Goal: Task Accomplishment & Management: Complete application form

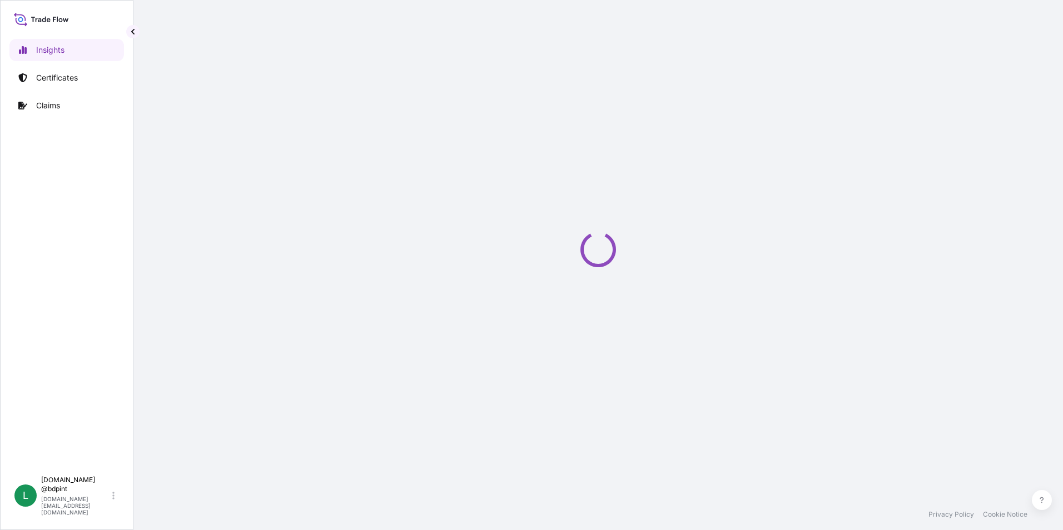
select select "2025"
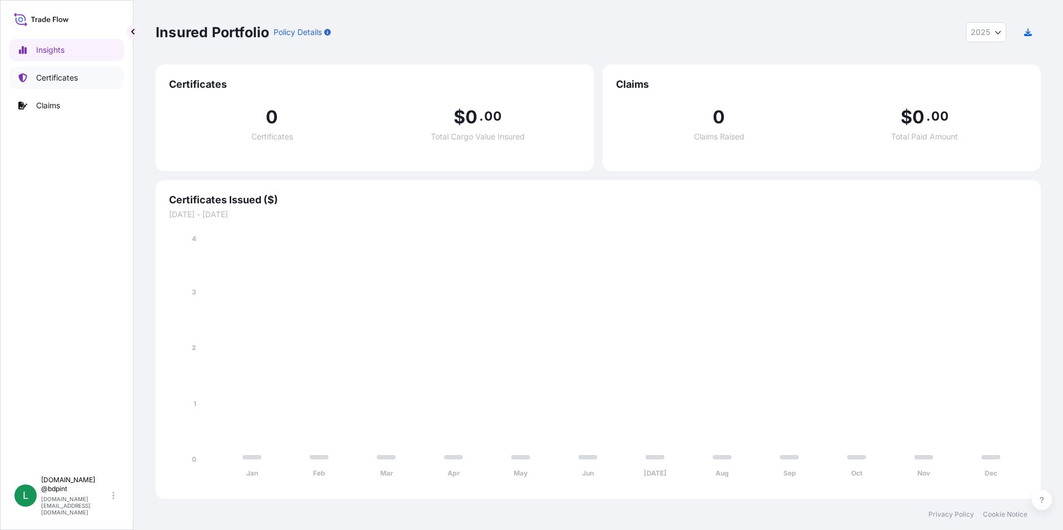
click at [47, 82] on p "Certificates" at bounding box center [57, 77] width 42 height 11
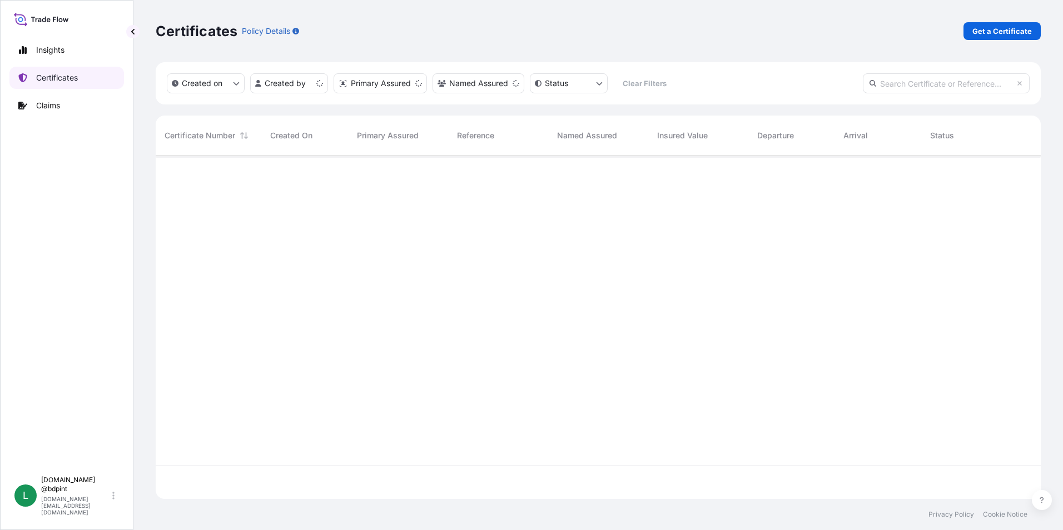
scroll to position [341, 876]
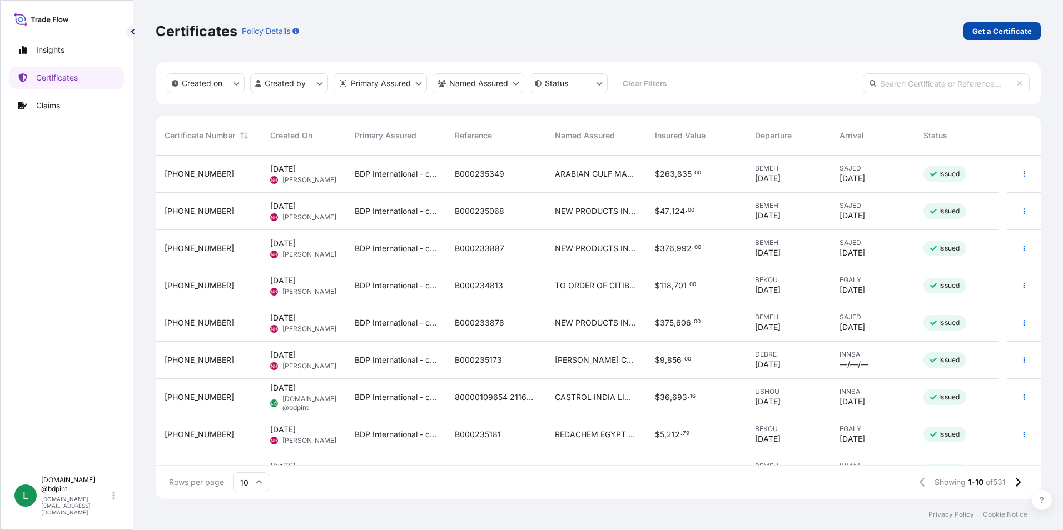
click at [984, 33] on p "Get a Certificate" at bounding box center [1001, 31] width 59 height 11
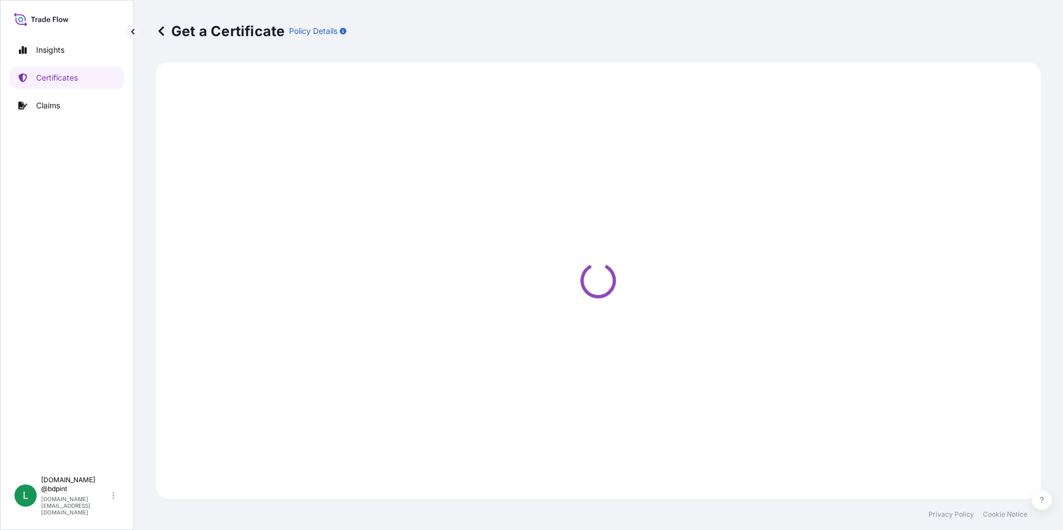
select select "Barge"
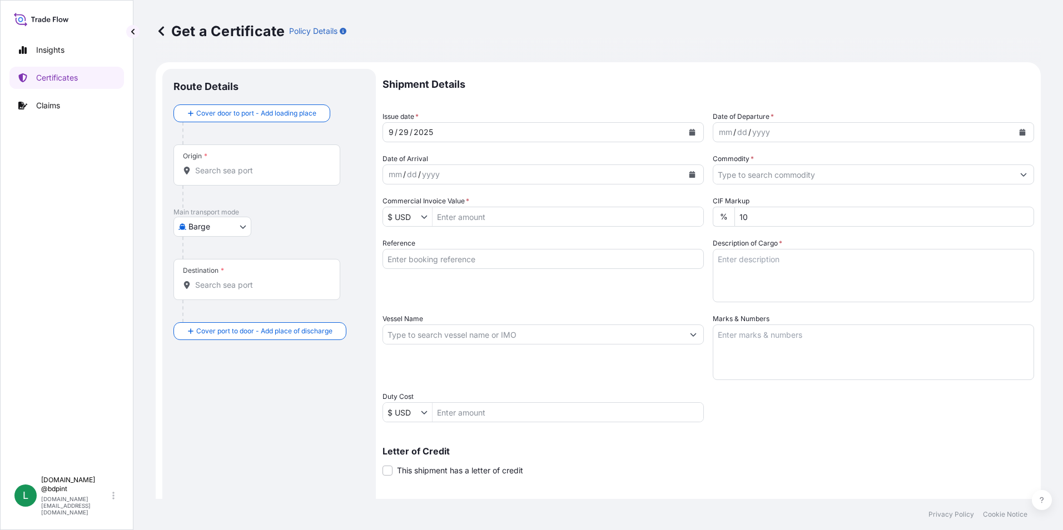
click at [1013, 130] on button "Calendar" at bounding box center [1022, 132] width 18 height 18
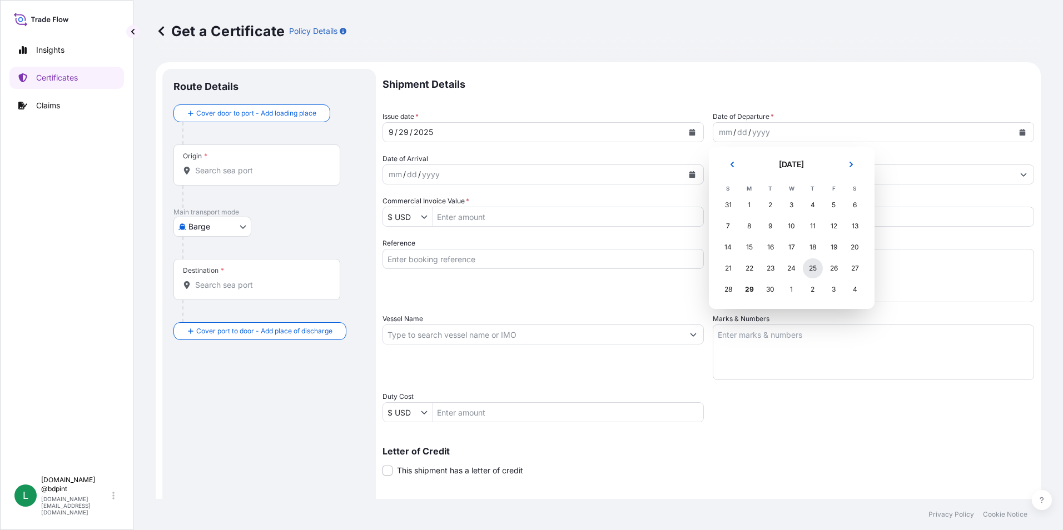
click at [816, 267] on div "25" at bounding box center [813, 268] width 20 height 20
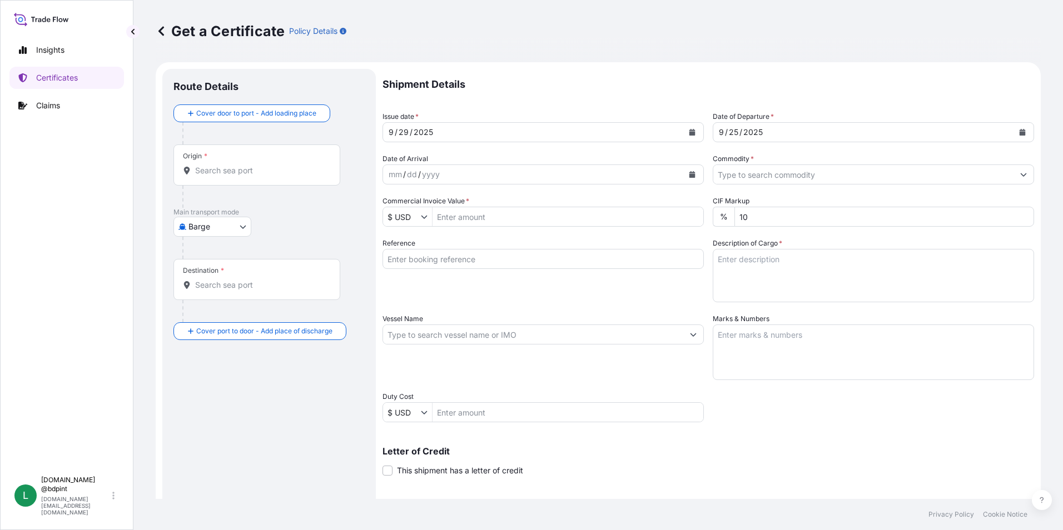
click at [690, 177] on icon "Calendar" at bounding box center [692, 174] width 6 height 7
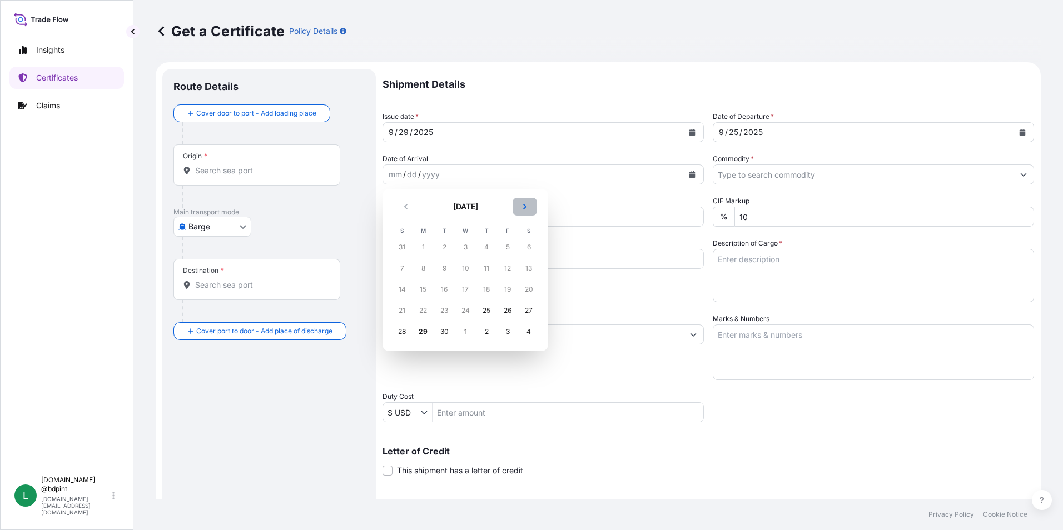
click at [530, 205] on button "Next" at bounding box center [524, 207] width 24 height 18
click at [445, 306] on div "21" at bounding box center [444, 311] width 20 height 20
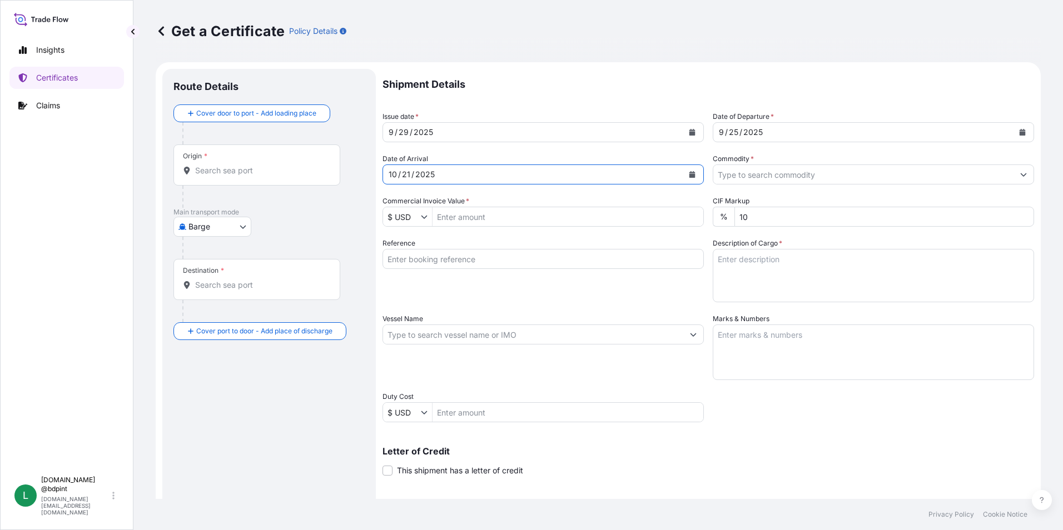
click at [869, 171] on input "Commodity *" at bounding box center [863, 175] width 300 height 20
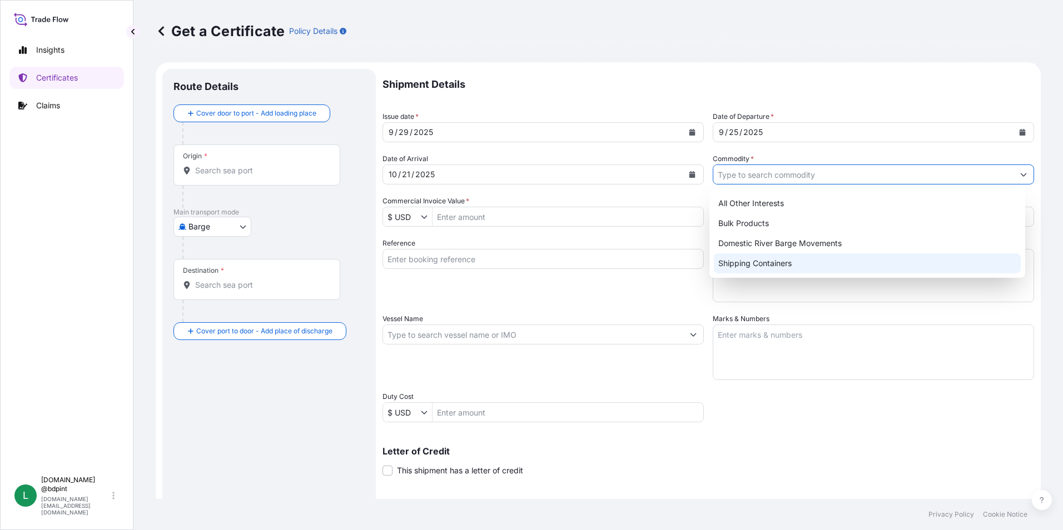
click at [743, 267] on div "Shipping Containers" at bounding box center [867, 263] width 307 height 20
type input "Shipping Containers"
click at [464, 219] on input "Commercial Invoice Value *" at bounding box center [567, 217] width 271 height 20
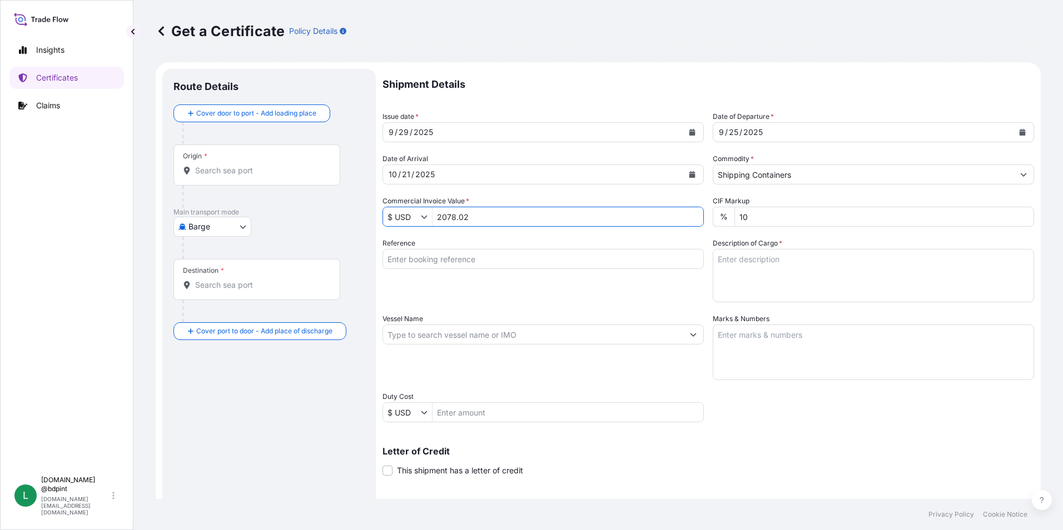
type input "2,078.02"
click at [488, 292] on div "Reference" at bounding box center [542, 270] width 321 height 64
click at [431, 259] on input "Reference" at bounding box center [542, 259] width 321 height 20
paste input "80000110284"
click at [490, 268] on input "80000110284" at bounding box center [542, 259] width 321 height 20
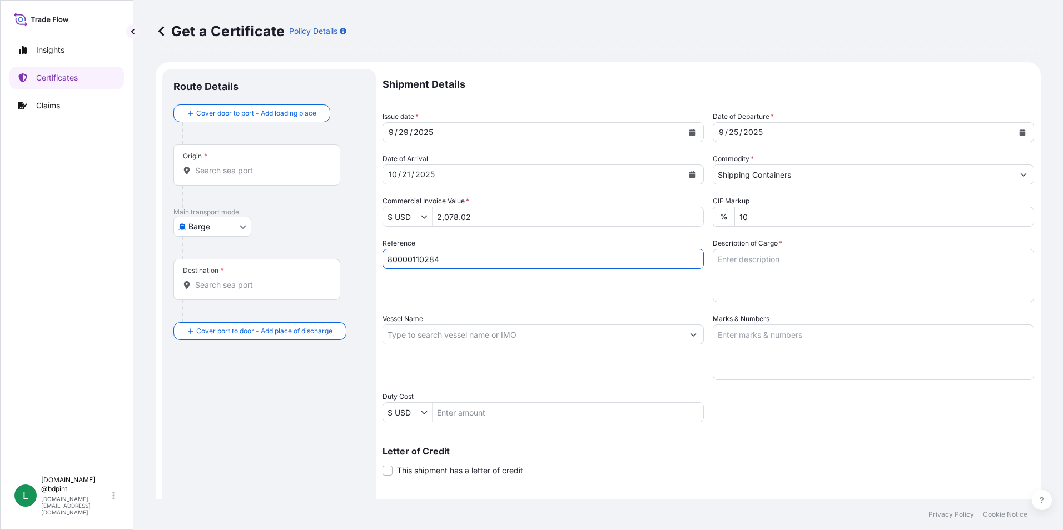
paste input "4525029620"
type input "80000110284 4525029620"
click at [782, 263] on textarea "Description of Cargo *" at bounding box center [872, 275] width 321 height 53
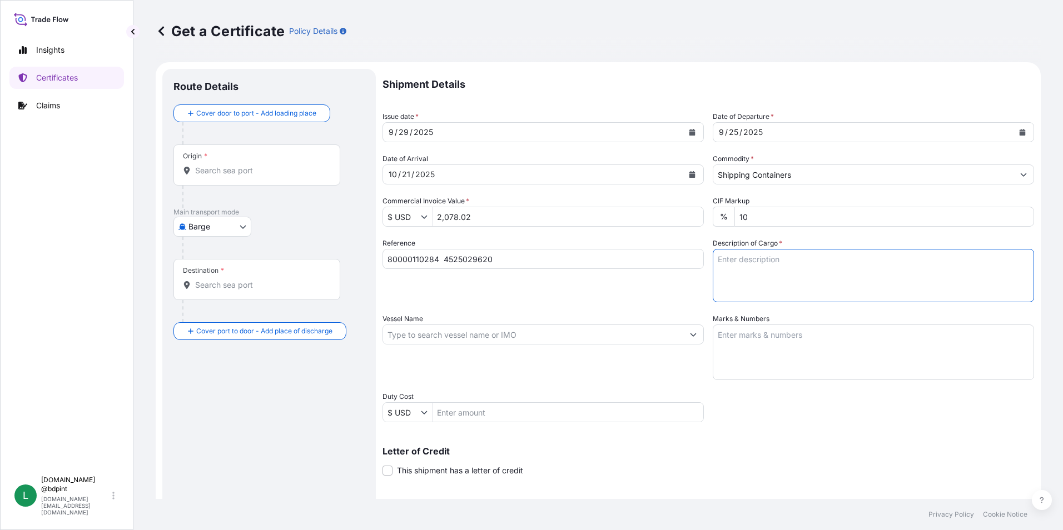
paste textarea "LUBRIZOL TZ 113 / 614348 A99\260"
click at [774, 274] on textarea "LUBRIZOL TZ 113 / 614348 A99\260" at bounding box center [872, 275] width 321 height 53
click at [757, 274] on textarea "LUBRIZOL TZ 113 / 614348 A99\260" at bounding box center [872, 275] width 321 height 53
paste textarea "1 DRUM"
type textarea "LUBRIZOL TZ 113 / 614348 A99\260 1 DRUM- 1 pallet"
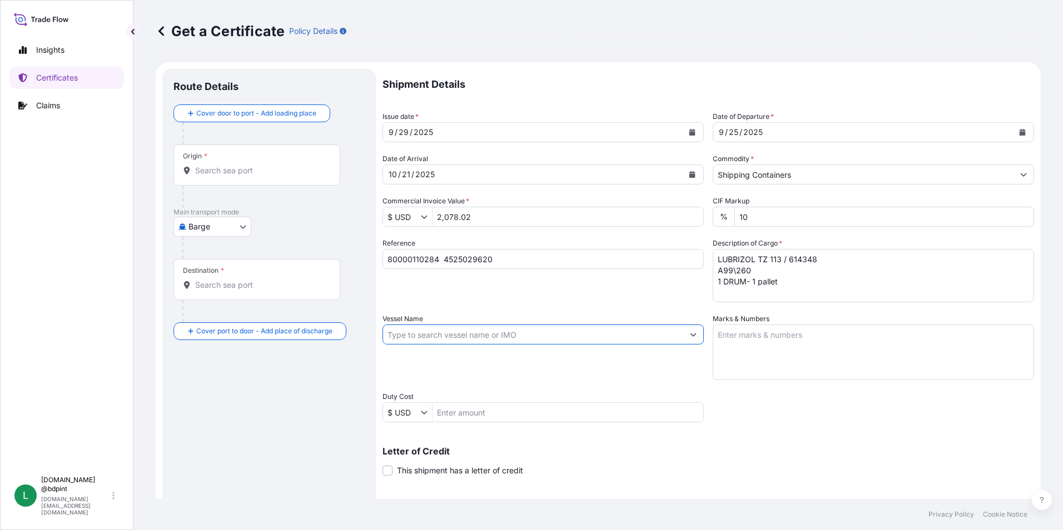
click at [436, 332] on input "Vessel Name" at bounding box center [533, 335] width 300 height 20
paste input "LAUST MAERSK"
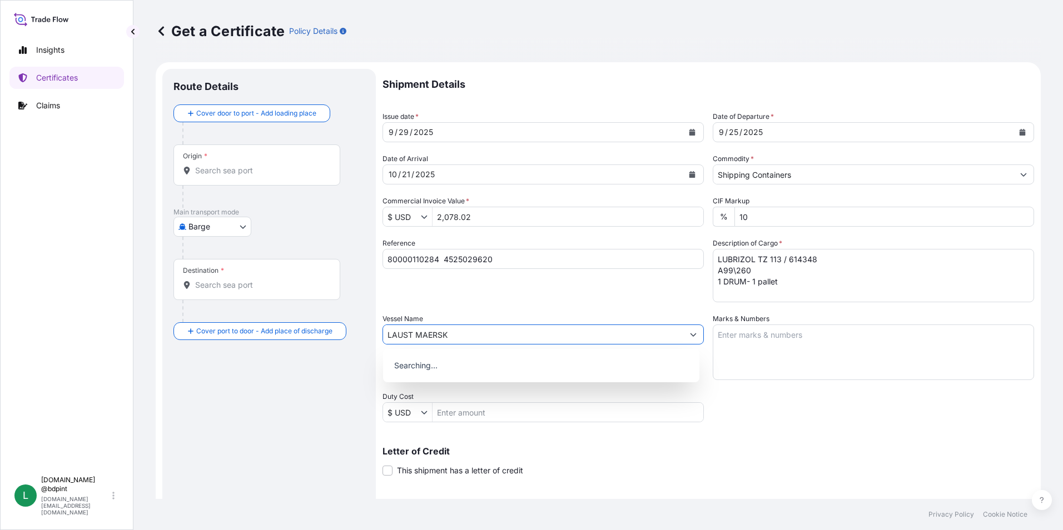
type input "LAUST MAERSK"
click at [538, 302] on div "Shipment Details Issue date * [DATE] Date of Departure * [DATE] Date of Arrival…" at bounding box center [707, 334] width 651 height 530
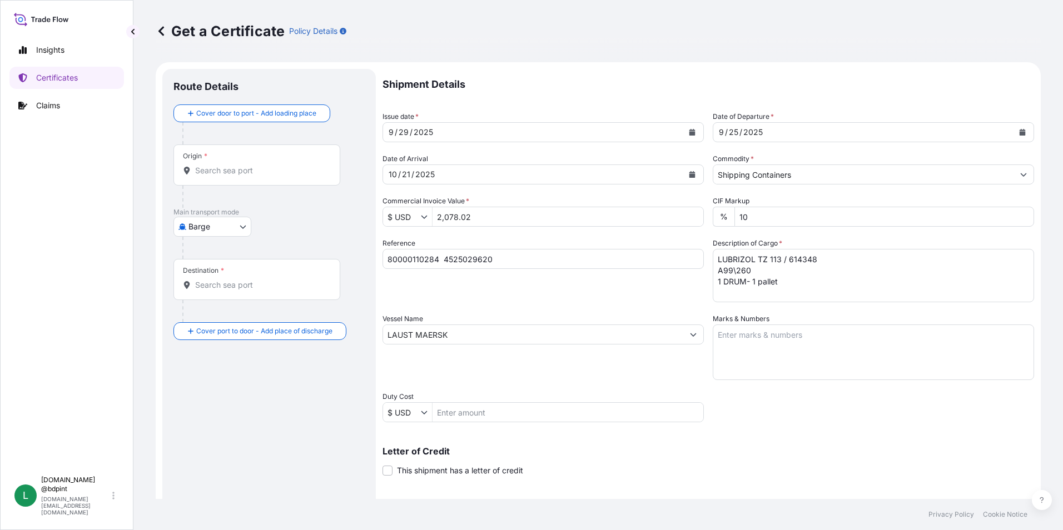
click at [804, 345] on textarea "Marks & Numbers" at bounding box center [872, 353] width 321 height 56
paste textarea "CONSIGNEE CONSIGNEE ORDER NUMBER DRUM NOS 1/UP GROSS KILOS NET KILOS MADE IN __…"
type textarea "CONSIGNEE CONSIGNEE ORDER NUMBER DRUM NOS 1/UP GROSS KILOS NET KILOS MADE IN __…"
click at [593, 351] on div "Vessel Name [PERSON_NAME]" at bounding box center [542, 346] width 321 height 67
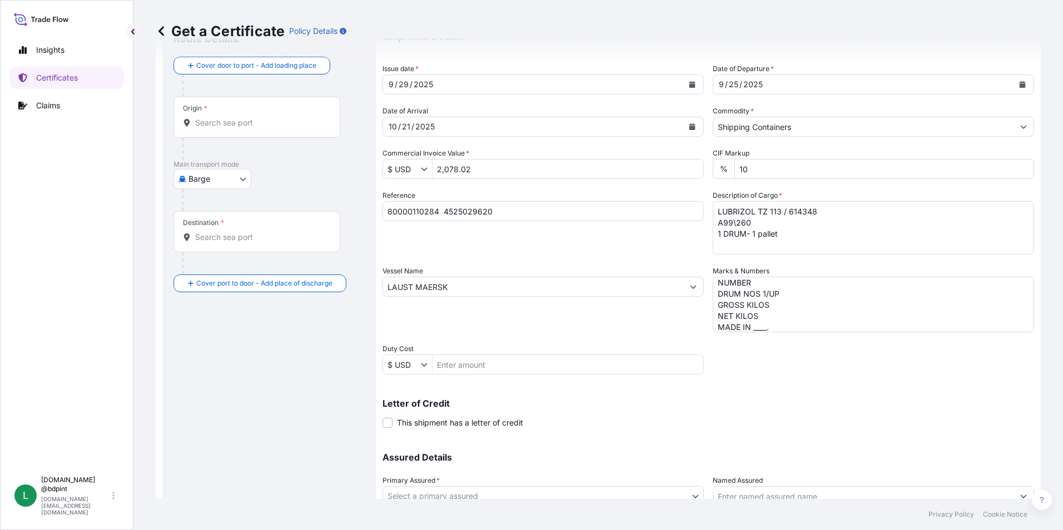
scroll to position [137, 0]
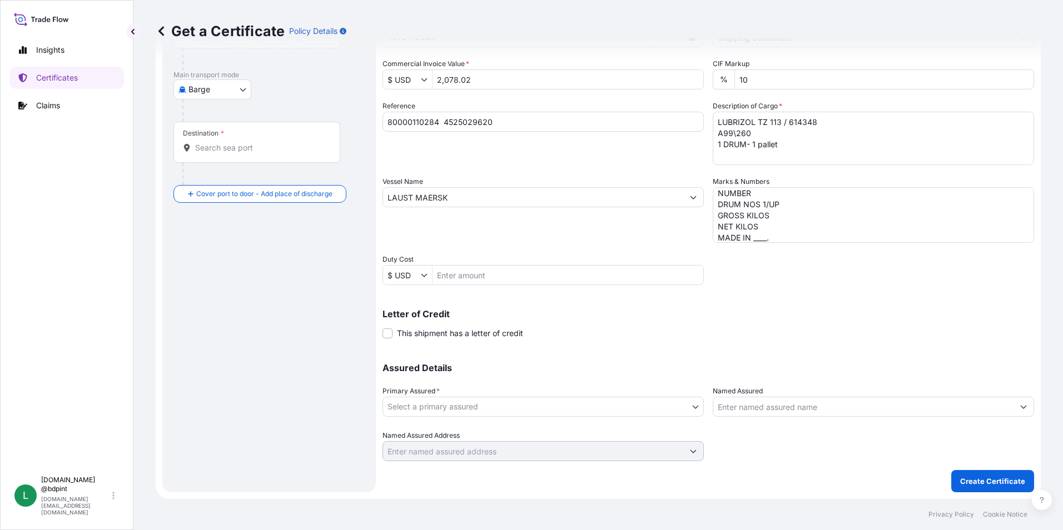
click at [475, 403] on body "0 options available. Insights Certificates Claims L [DOMAIN_NAME] @bdpint [DOMA…" at bounding box center [531, 265] width 1063 height 530
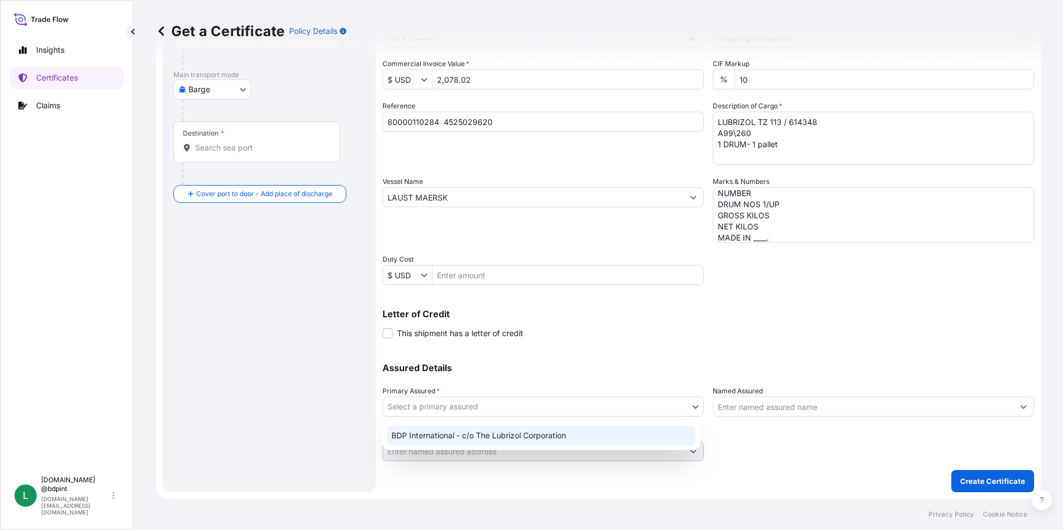
click at [473, 440] on div "BDP International - c/o The Lubrizol Corporation" at bounding box center [541, 436] width 308 height 20
select select "31972"
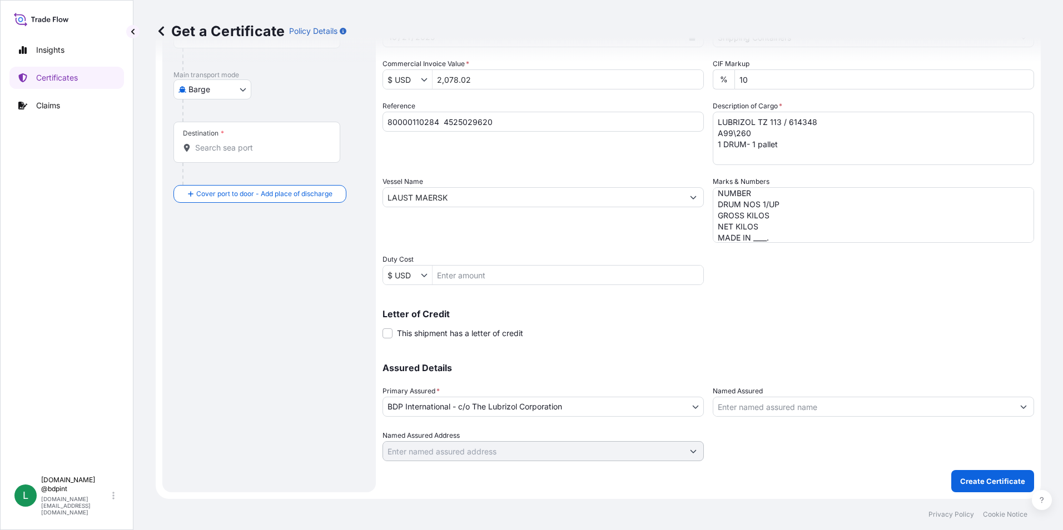
click at [778, 410] on input "Named Assured" at bounding box center [863, 407] width 300 height 20
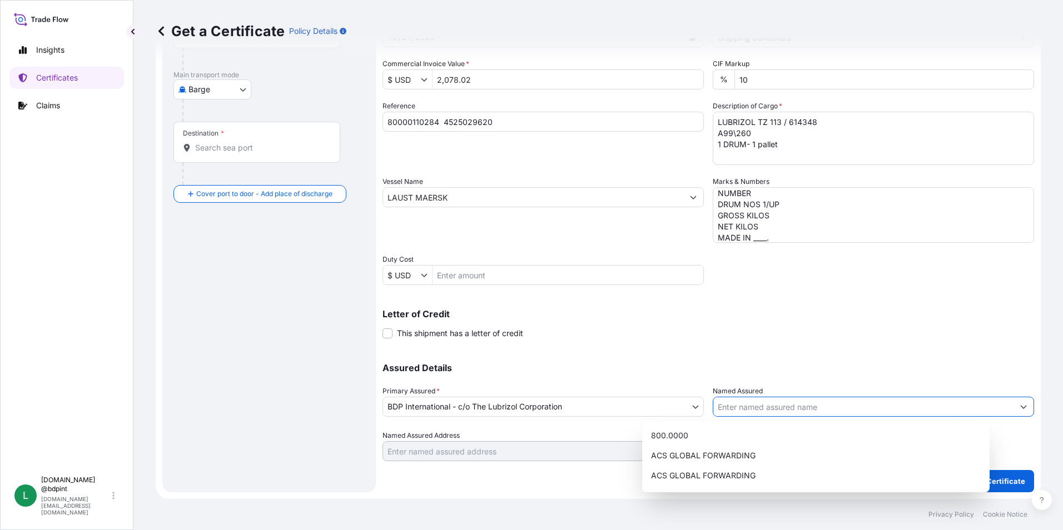
paste input "TOTALENERGIES MARKETING [GEOGRAPHIC_DATA] SA"
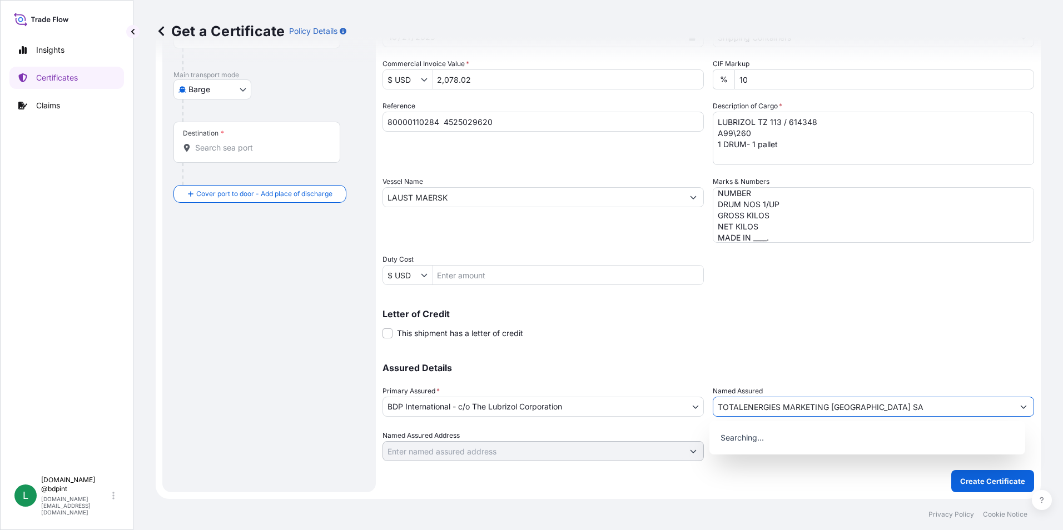
type input "TOTALENERGIES MARKETING [GEOGRAPHIC_DATA] SA"
click at [749, 322] on div "Letter of Credit This shipment has a letter of credit Letter of credit * Letter…" at bounding box center [707, 324] width 651 height 29
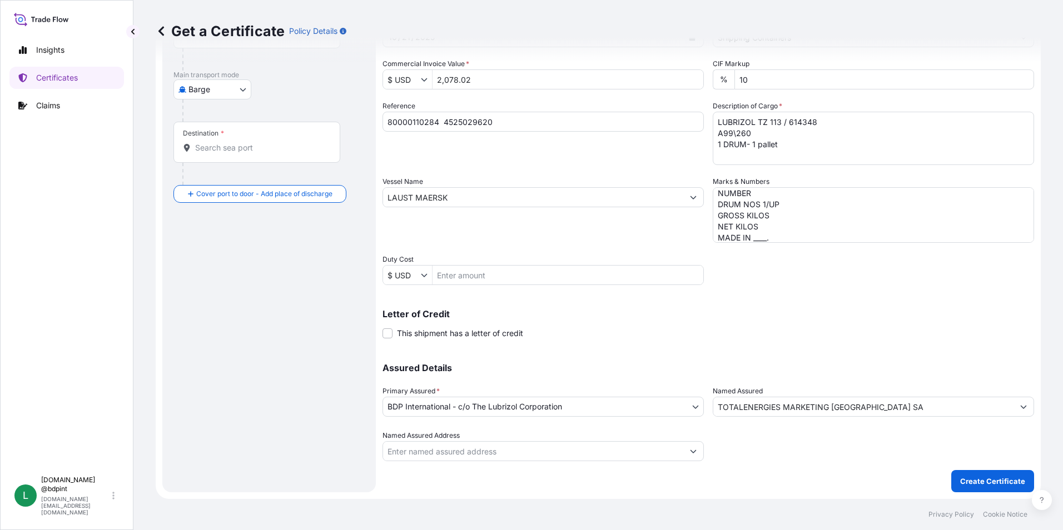
scroll to position [0, 0]
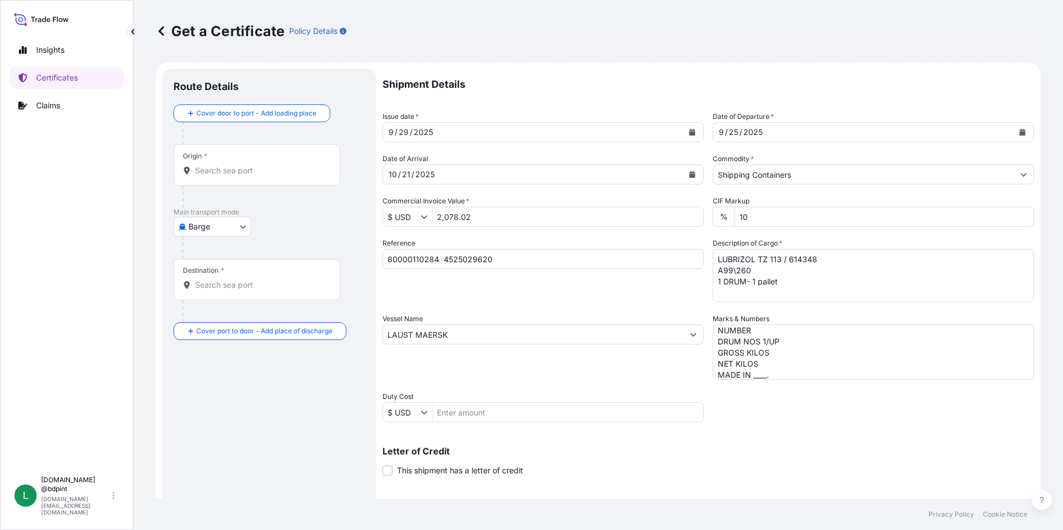
click at [225, 231] on body "15 options available. 0 options available. Insights Certificates Claims L [DOMA…" at bounding box center [531, 265] width 1063 height 530
click at [212, 356] on span "Ocean Vessel" at bounding box center [219, 355] width 49 height 11
select select "Ocean Vessel"
click at [230, 237] on body "Insights Certificates Claims L [DOMAIN_NAME] @bdpint [DOMAIN_NAME][EMAIL_ADDRES…" at bounding box center [531, 265] width 1063 height 530
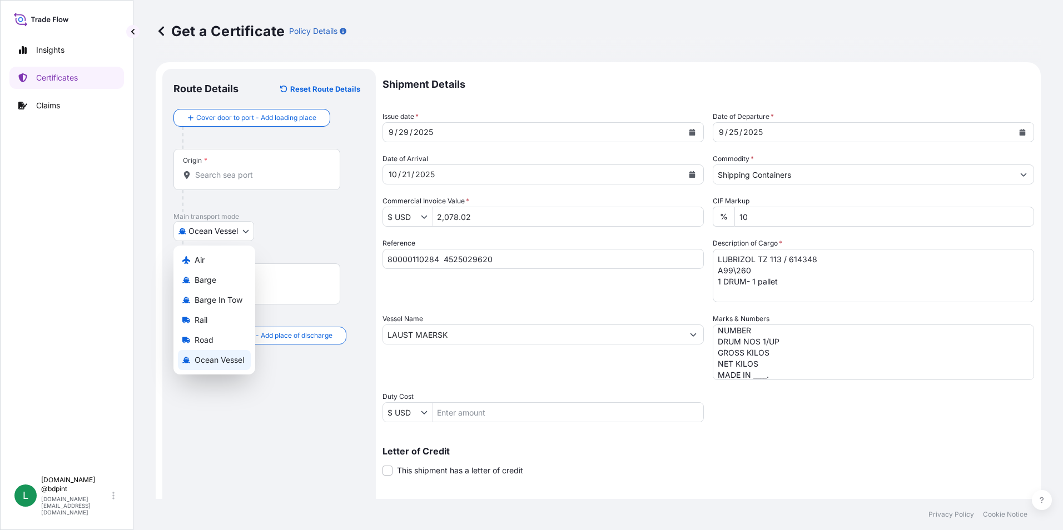
click at [222, 358] on span "Ocean Vessel" at bounding box center [219, 360] width 49 height 11
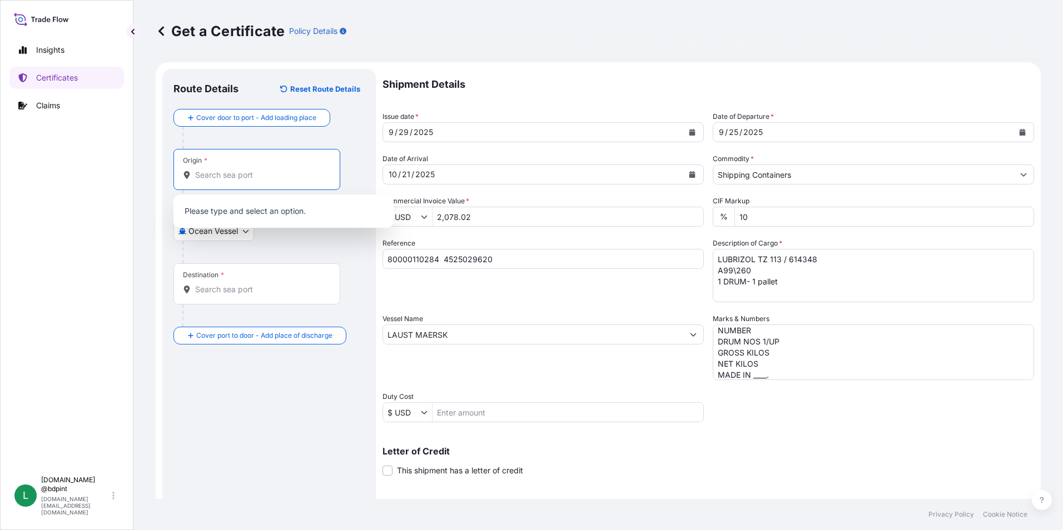
click at [262, 175] on input "Origin *" at bounding box center [260, 175] width 131 height 11
paste input "USHOU"
click at [247, 213] on span "USHOU / IAH - [GEOGRAPHIC_DATA], [GEOGRAPHIC_DATA]" at bounding box center [297, 214] width 173 height 22
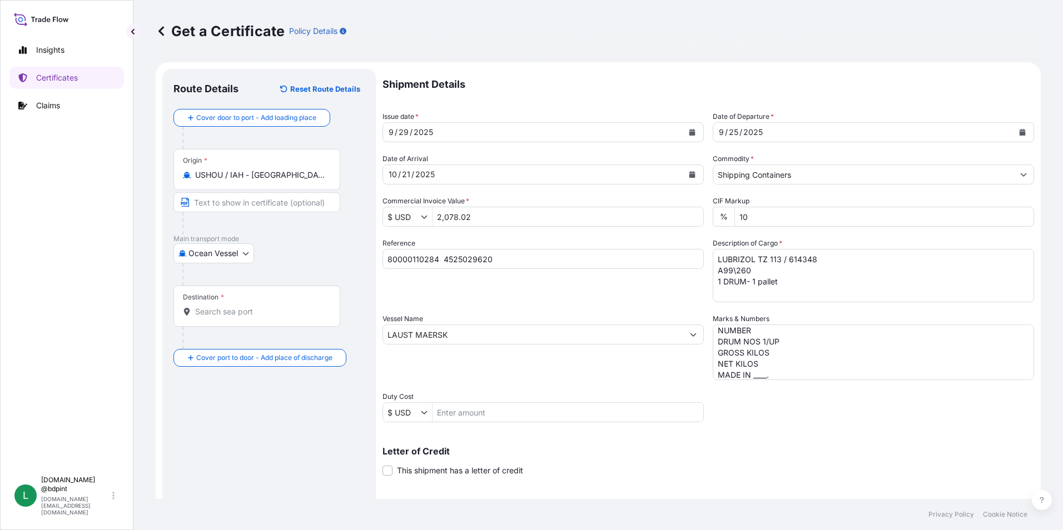
click at [290, 183] on div "Origin * [GEOGRAPHIC_DATA] / [GEOGRAPHIC_DATA] - [GEOGRAPHIC_DATA], [GEOGRAPHIC…" at bounding box center [256, 169] width 167 height 41
click at [290, 181] on input "USHOU / IAH - [GEOGRAPHIC_DATA], [GEOGRAPHIC_DATA]" at bounding box center [260, 175] width 131 height 11
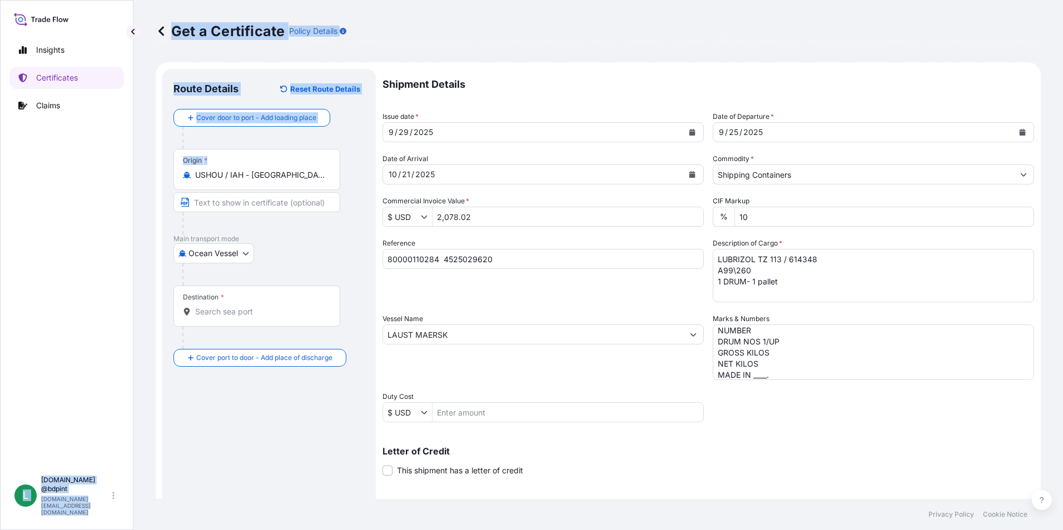
drag, startPoint x: 327, startPoint y: 177, endPoint x: 66, endPoint y: 188, distance: 261.4
click at [66, 188] on div "Insights Certificates Claims L [DOMAIN_NAME] @bdpint [DOMAIN_NAME][EMAIL_ADDRES…" at bounding box center [531, 265] width 1063 height 530
click at [305, 177] on input "USHOU / IAH - [GEOGRAPHIC_DATA], [GEOGRAPHIC_DATA]" at bounding box center [260, 175] width 131 height 11
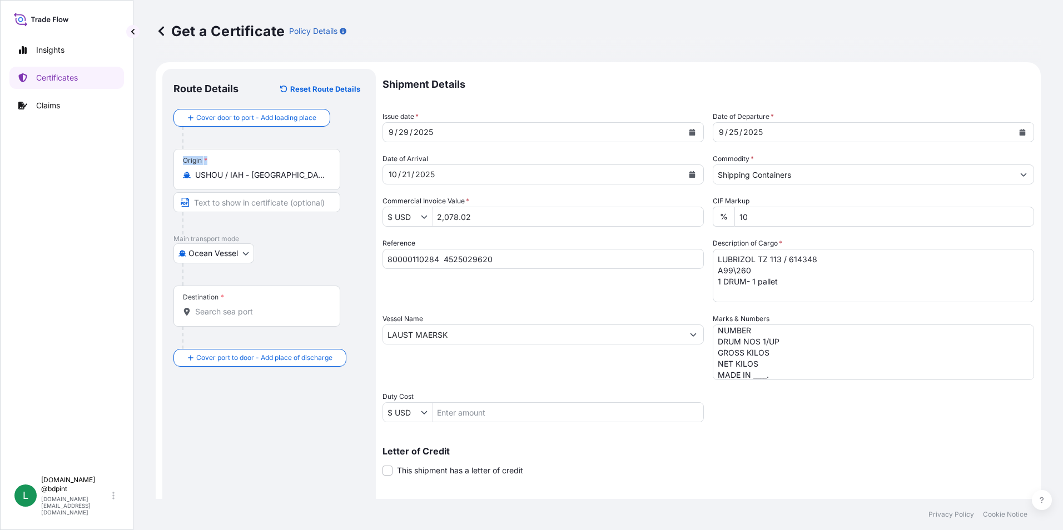
drag, startPoint x: 329, startPoint y: 174, endPoint x: 136, endPoint y: 175, distance: 193.4
click at [136, 175] on div "Get a Certificate Policy Details Route Details Reset Route Details Cover door t…" at bounding box center [597, 249] width 929 height 499
click at [260, 180] on input "USHOU / IAH - [GEOGRAPHIC_DATA], [GEOGRAPHIC_DATA]" at bounding box center [260, 175] width 131 height 11
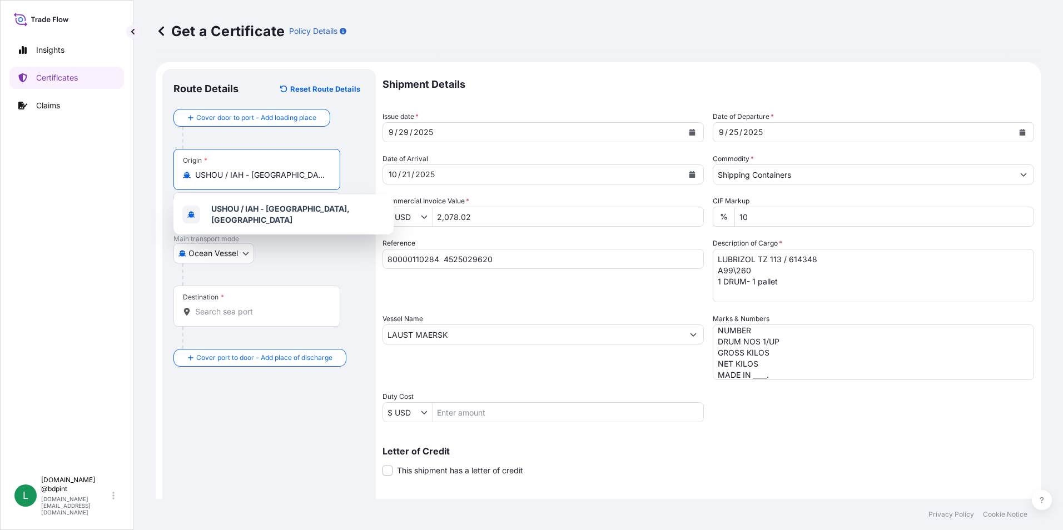
drag, startPoint x: 333, startPoint y: 171, endPoint x: 193, endPoint y: 174, distance: 139.5
click at [193, 174] on div "USHOU / IAH - [GEOGRAPHIC_DATA], [GEOGRAPHIC_DATA]" at bounding box center [257, 175] width 148 height 11
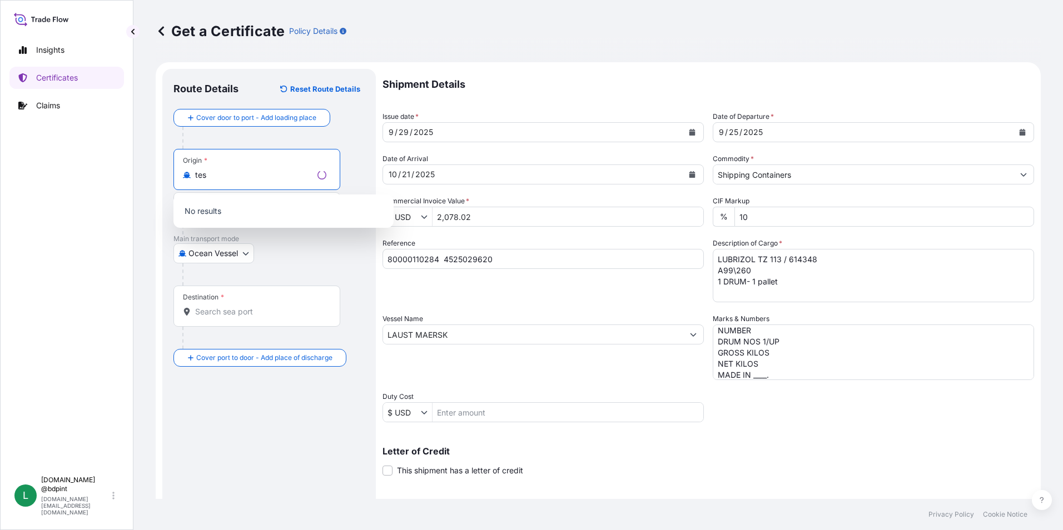
drag, startPoint x: 223, startPoint y: 176, endPoint x: 183, endPoint y: 176, distance: 40.0
click at [183, 176] on div "tes" at bounding box center [257, 175] width 148 height 11
paste input "USPEF"
click at [282, 207] on span "USPEF - [GEOGRAPHIC_DATA], [GEOGRAPHIC_DATA]" at bounding box center [297, 214] width 173 height 22
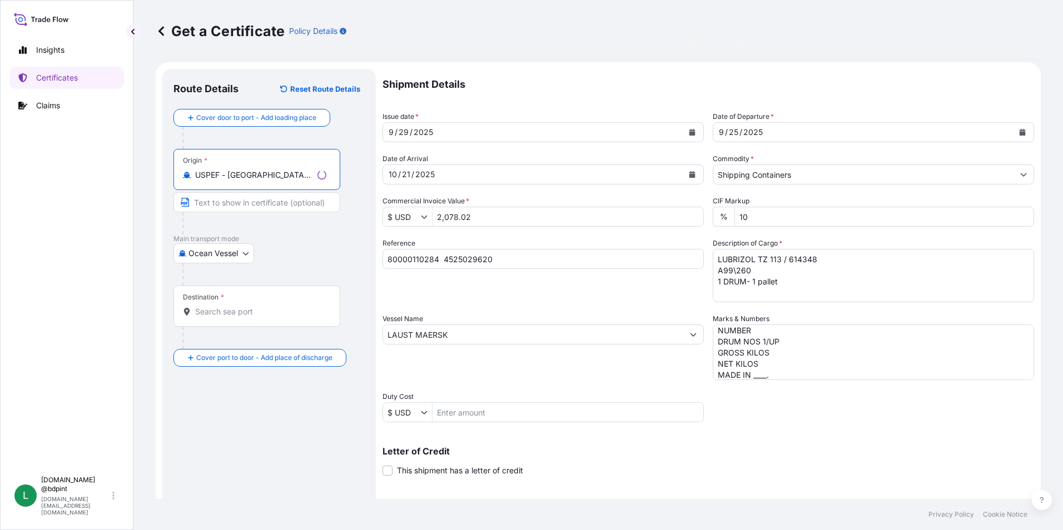
type input "USPEF - [GEOGRAPHIC_DATA], [GEOGRAPHIC_DATA]"
click at [247, 296] on div "Destination *" at bounding box center [256, 306] width 167 height 41
click at [247, 306] on input "Destination *" at bounding box center [260, 311] width 131 height 11
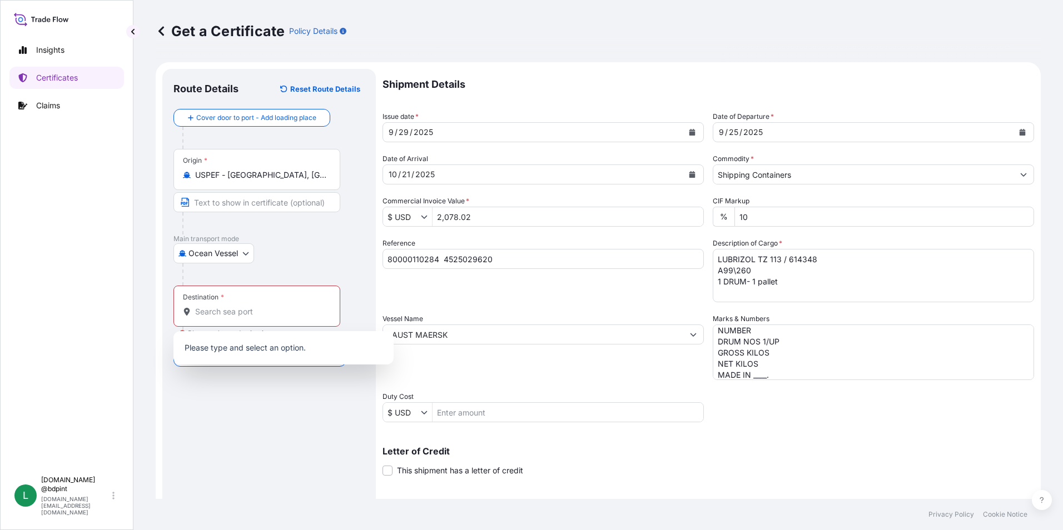
click at [247, 304] on div "Destination *" at bounding box center [256, 306] width 167 height 41
click at [247, 306] on input "Destination * Please select a destination" at bounding box center [260, 311] width 131 height 11
paste input "CLSAI"
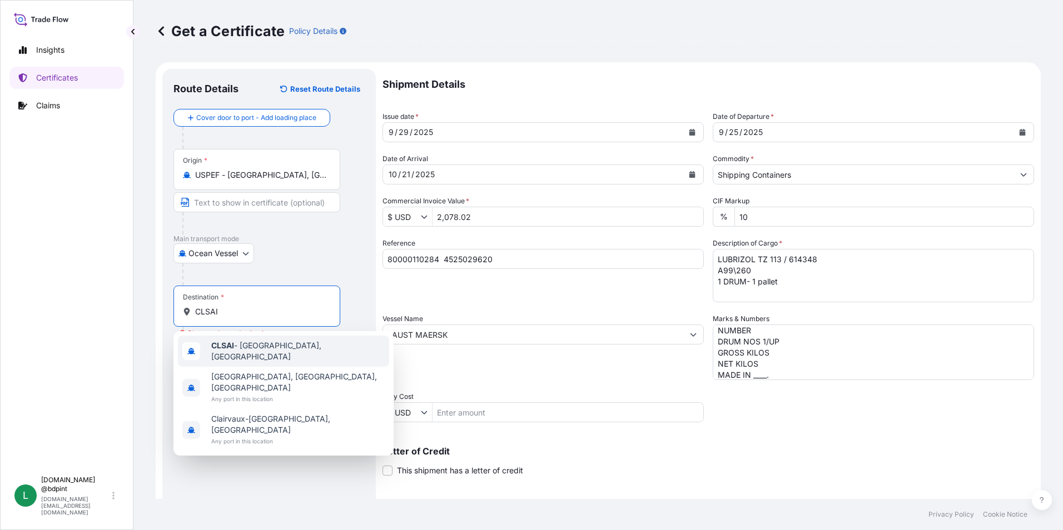
click at [247, 352] on span "CLSAI - [GEOGRAPHIC_DATA], [GEOGRAPHIC_DATA]" at bounding box center [297, 351] width 173 height 22
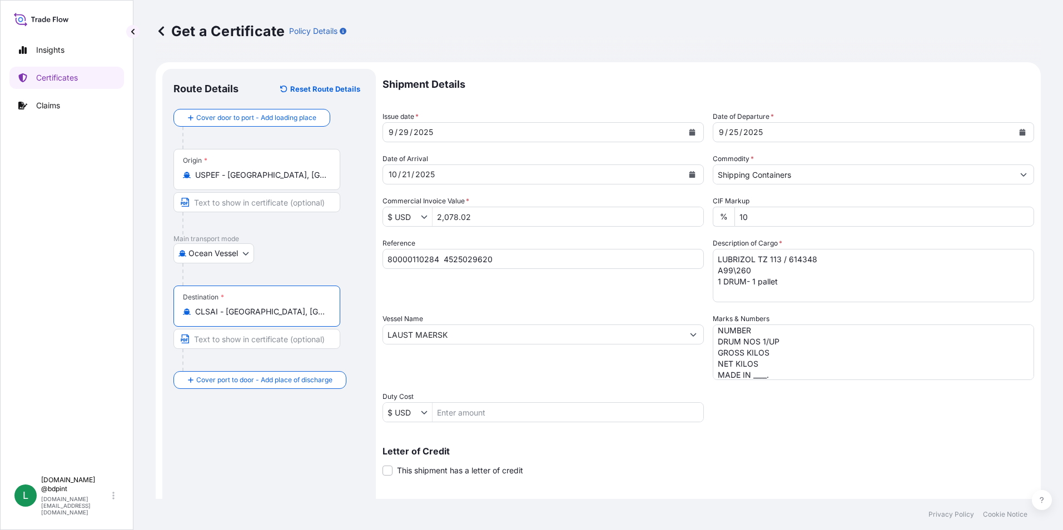
type input "CLSAI - [GEOGRAPHIC_DATA], [GEOGRAPHIC_DATA]"
click at [296, 435] on div "Route Details Reset Route Details Cover door to port - Add loading place Place …" at bounding box center [268, 349] width 191 height 539
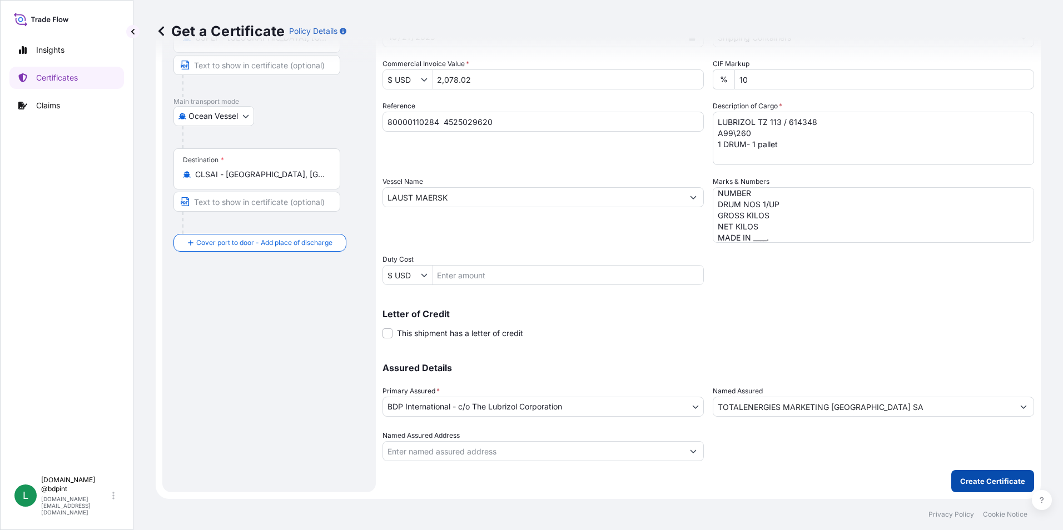
click at [985, 484] on p "Create Certificate" at bounding box center [992, 481] width 65 height 11
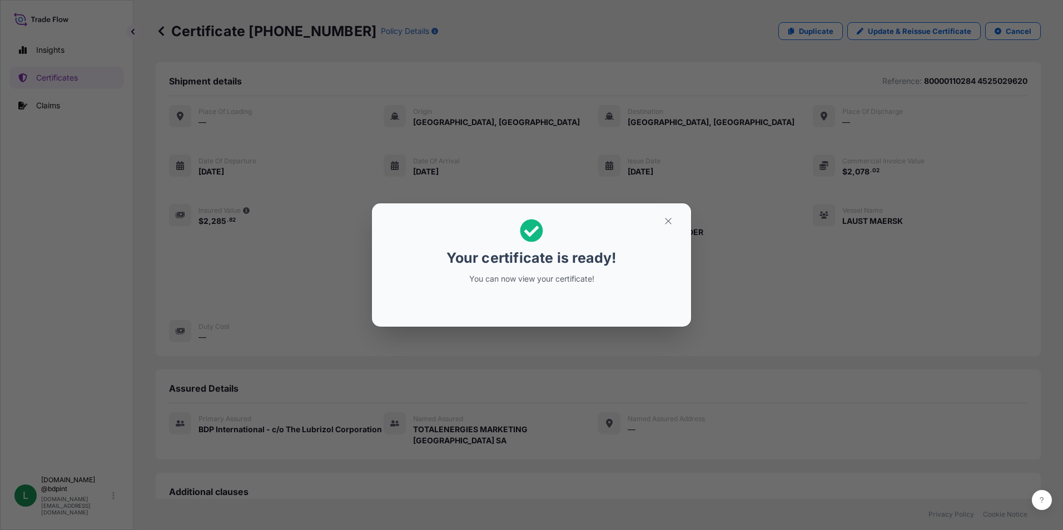
click at [664, 214] on button "button" at bounding box center [668, 221] width 28 height 18
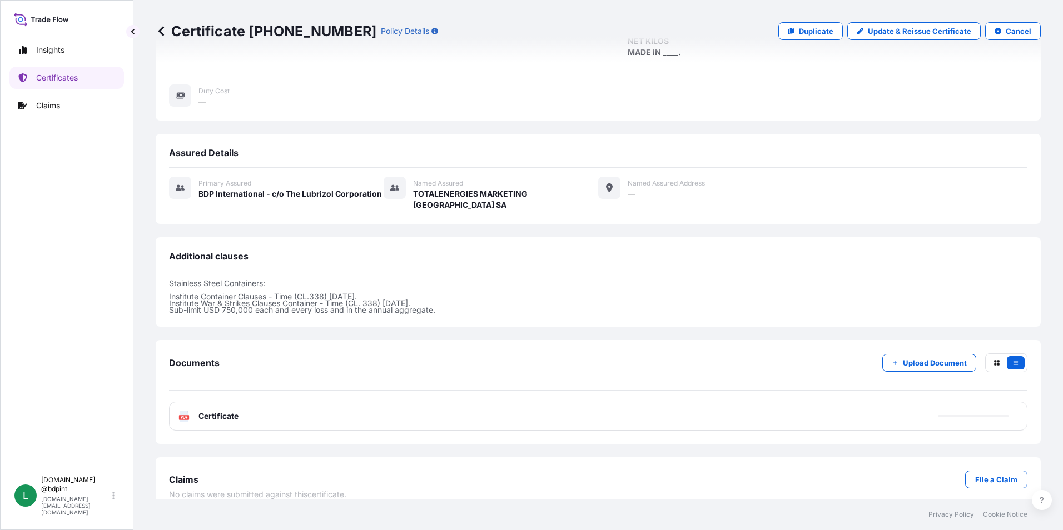
scroll to position [239, 0]
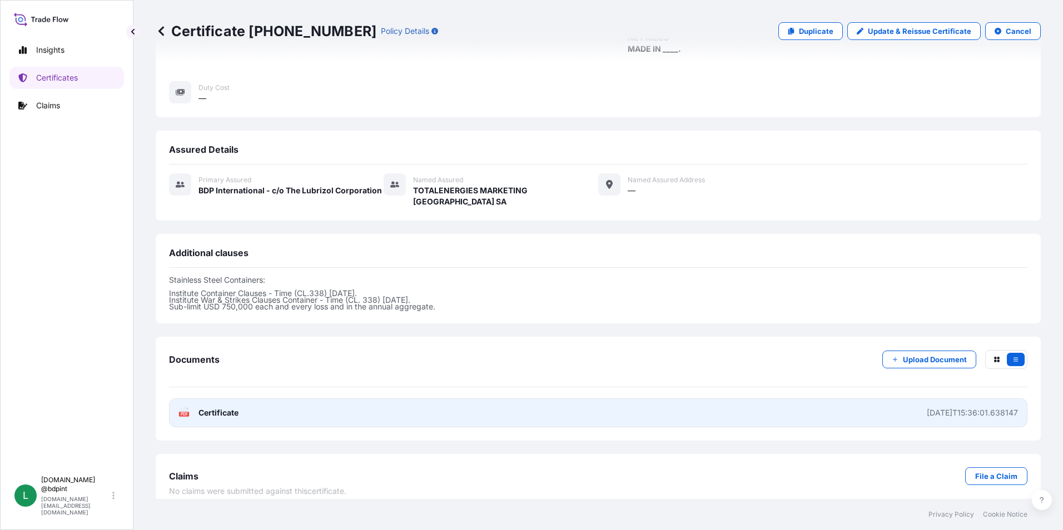
click at [605, 408] on link "PDF Certificate [DATE]T15:36:01.638147" at bounding box center [598, 412] width 858 height 29
